Goal: Task Accomplishment & Management: Use online tool/utility

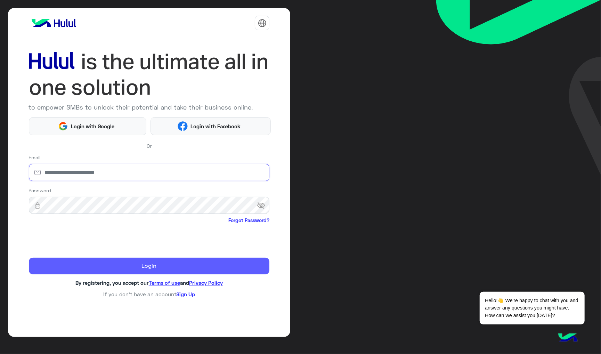
type input "**********"
click at [112, 271] on button "Login" at bounding box center [149, 266] width 241 height 17
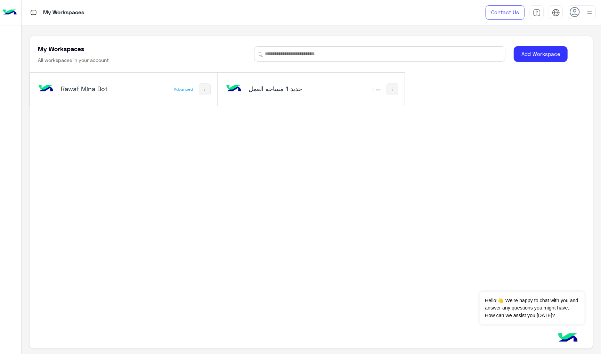
click at [125, 84] on div "Rawaf Mina Bot" at bounding box center [89, 89] width 104 height 20
